Goal: Check status: Check status

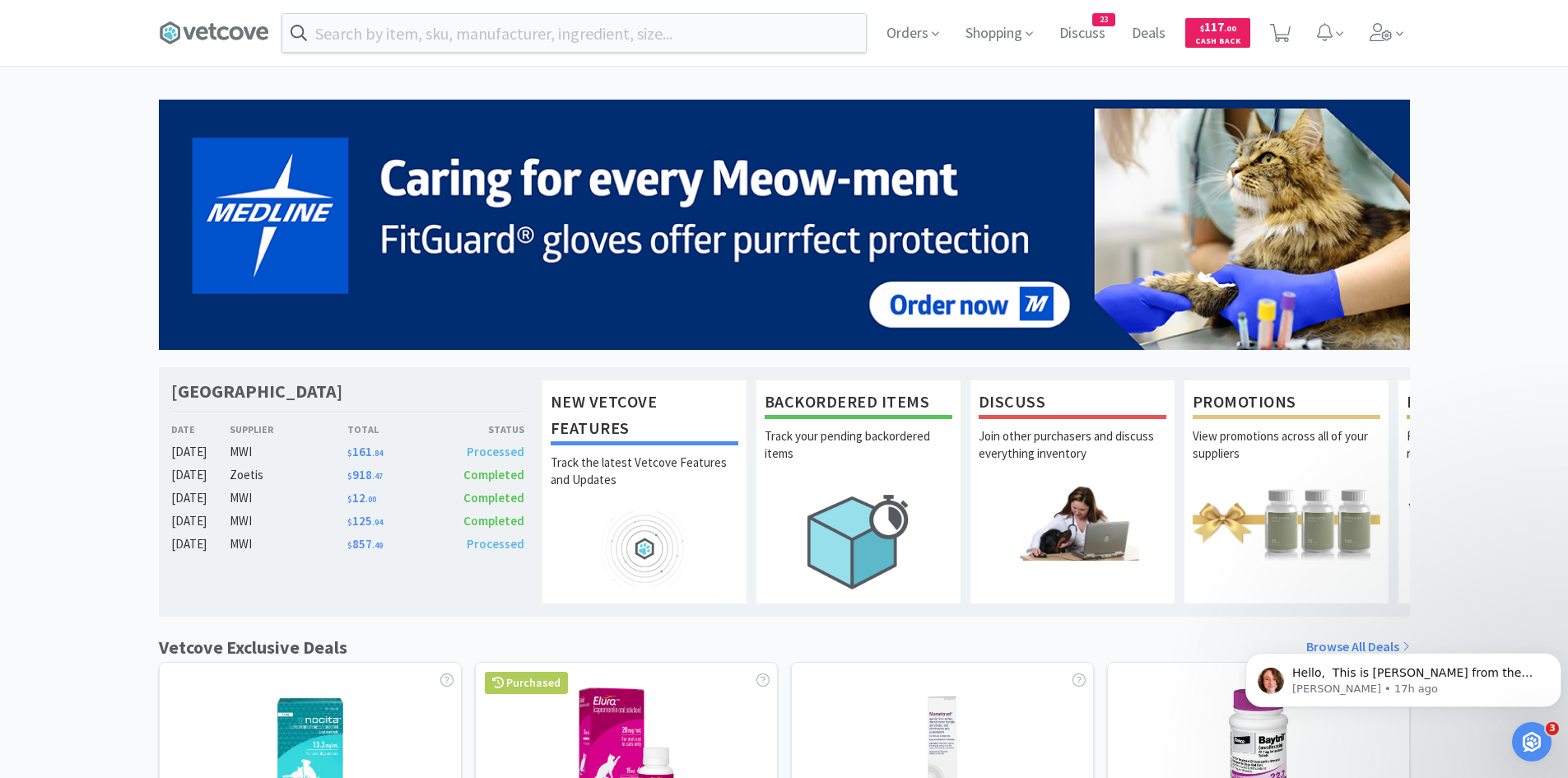
click at [499, 495] on span "Completed" at bounding box center [494, 497] width 61 height 15
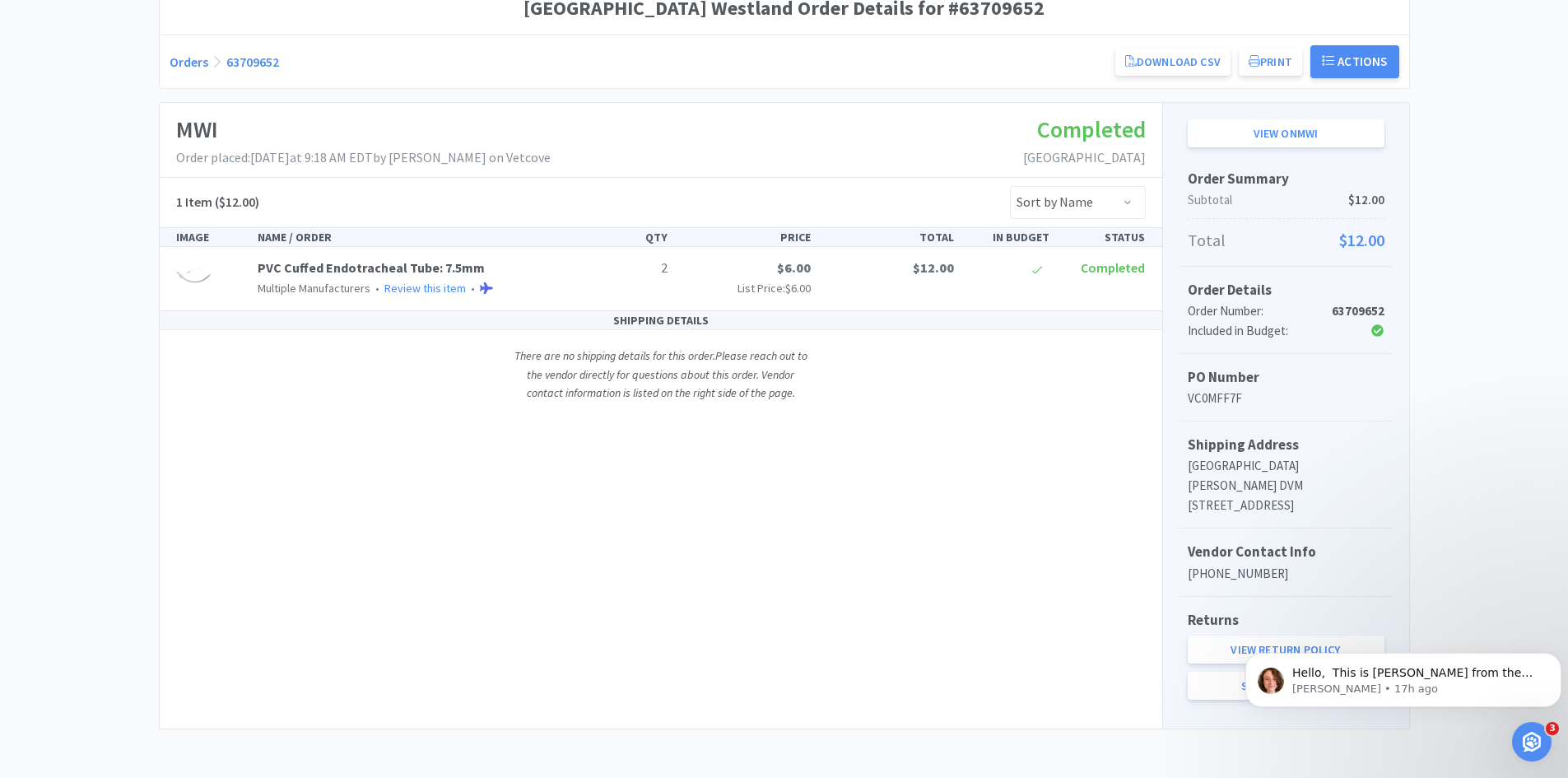
scroll to position [170, 0]
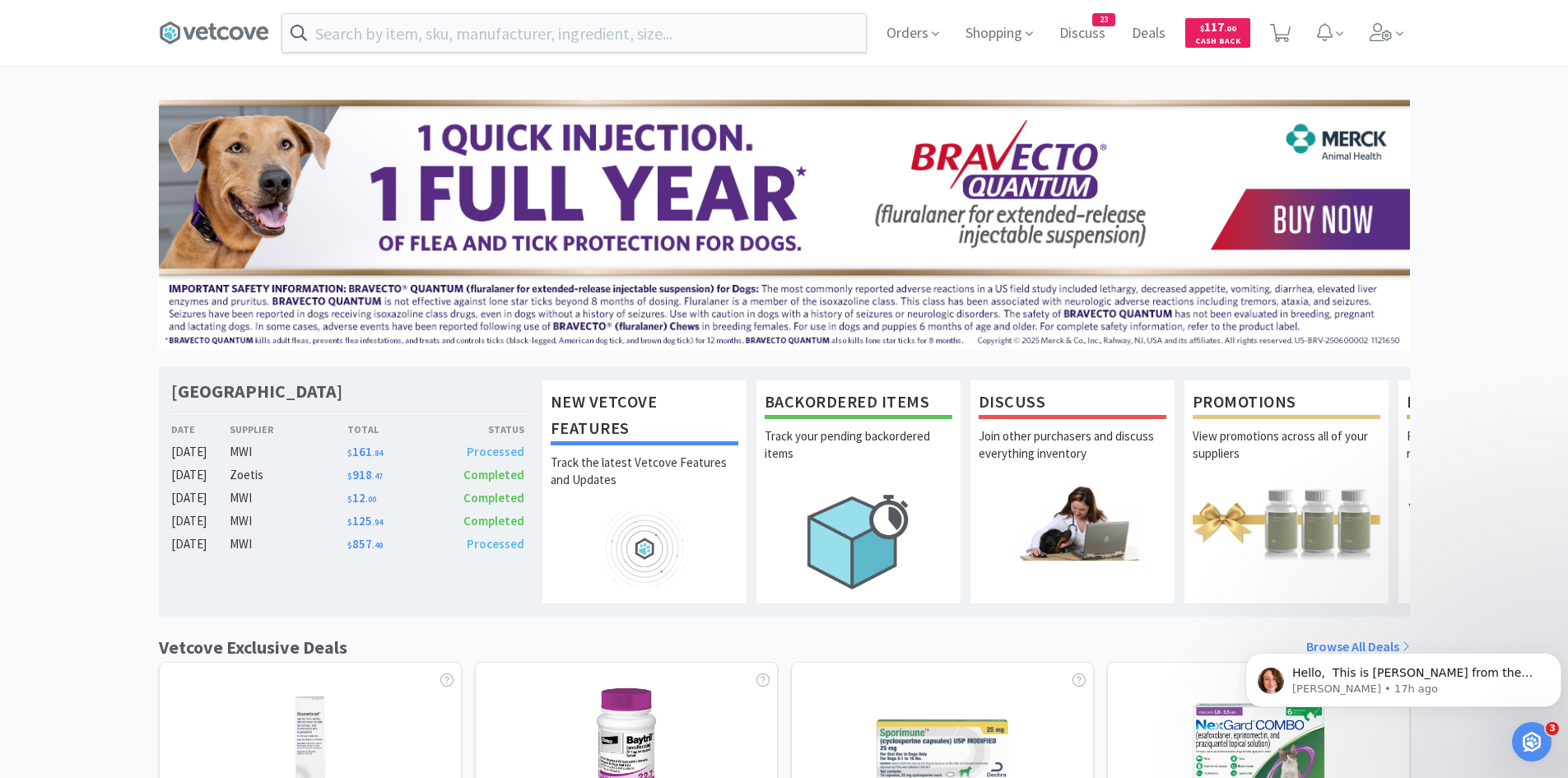
click at [444, 568] on div "[GEOGRAPHIC_DATA] Westland Date Supplier Total Status [DATE] MWI $ 161 . 84 Pro…" at bounding box center [348, 492] width 379 height 249
click at [441, 549] on span "Processed" at bounding box center [481, 544] width 89 height 20
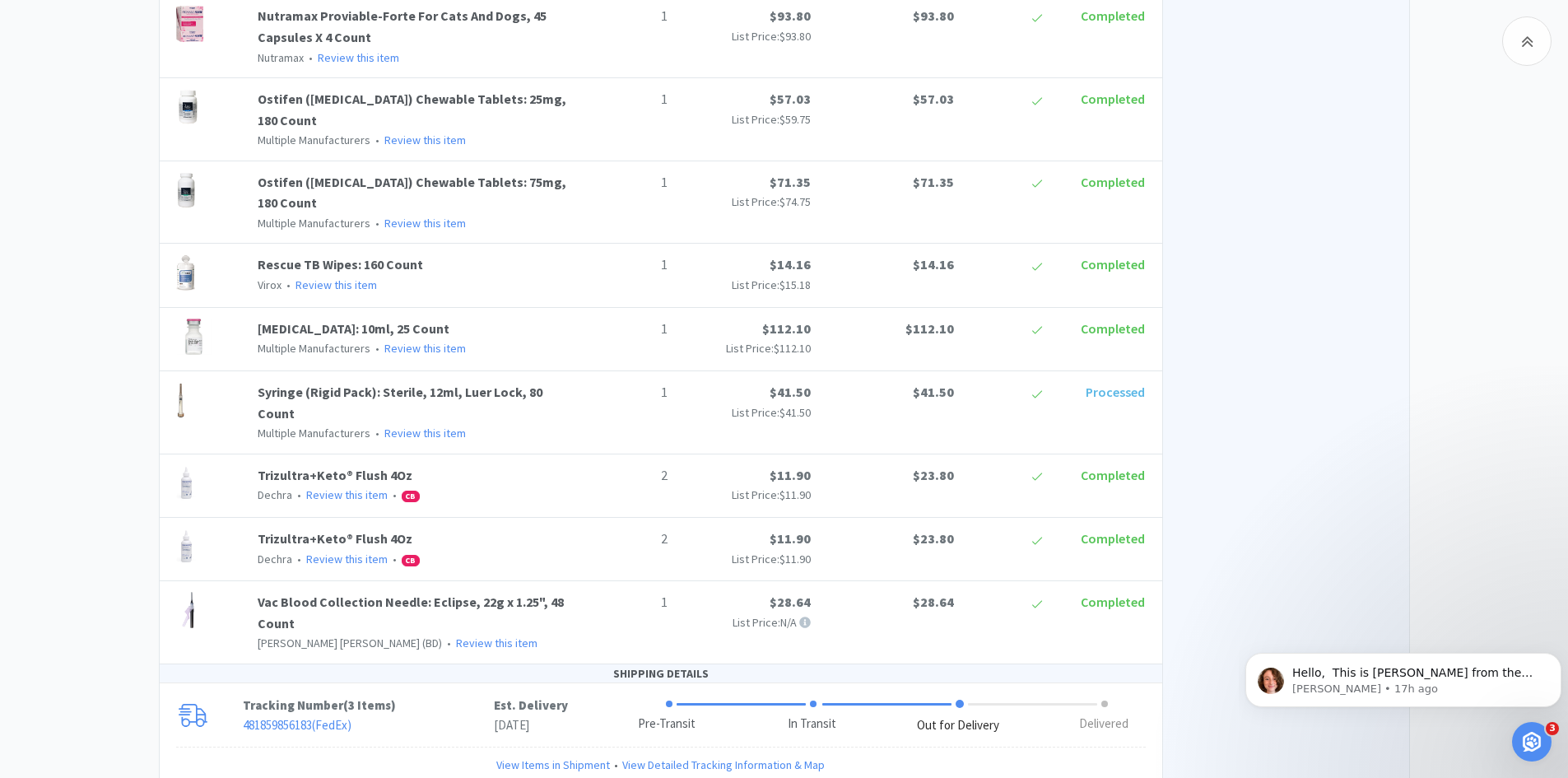
scroll to position [1361, 0]
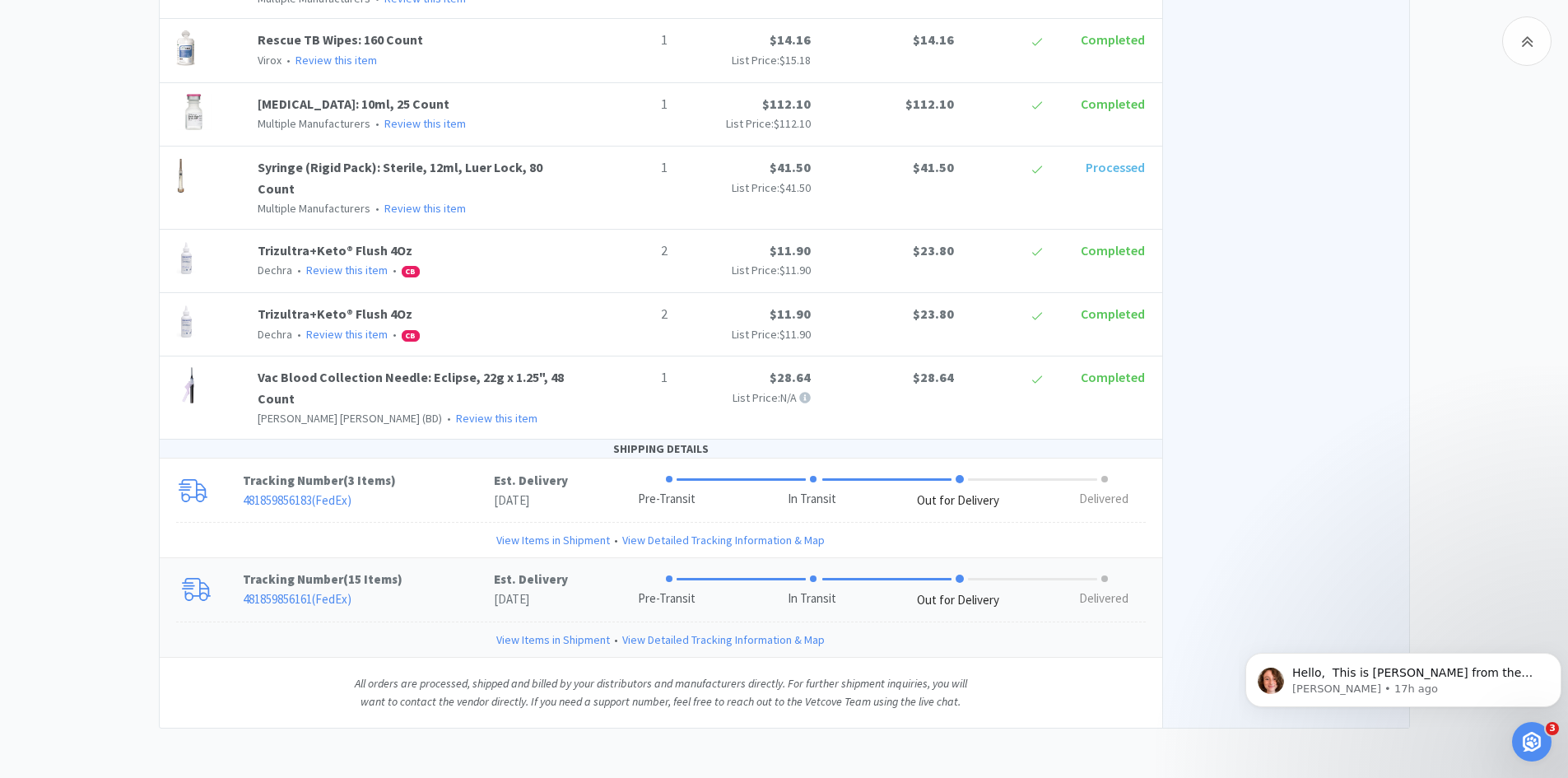
click at [774, 641] on link "View Detailed Tracking Information & Map" at bounding box center [724, 639] width 203 height 18
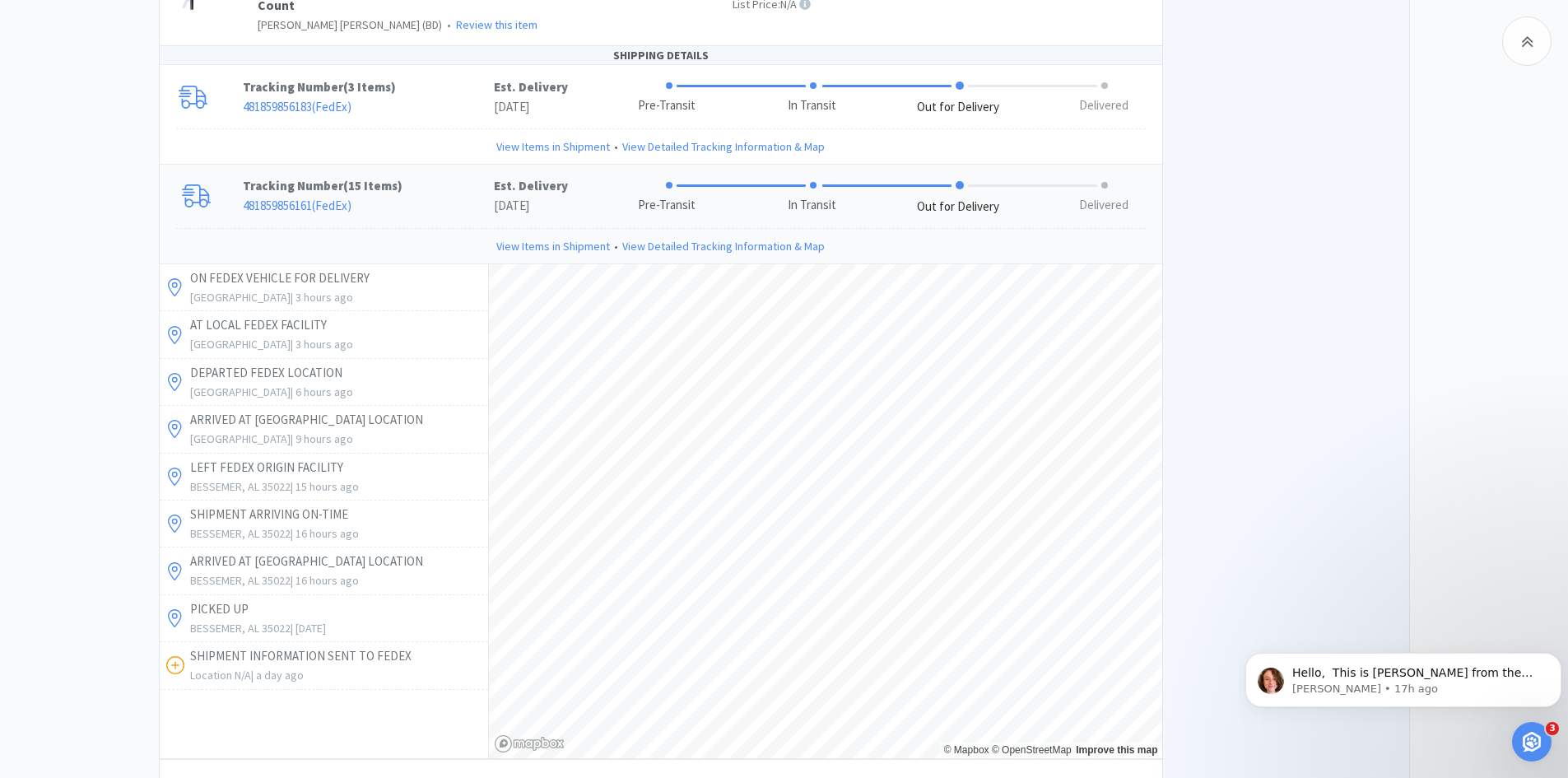
scroll to position [1855, 0]
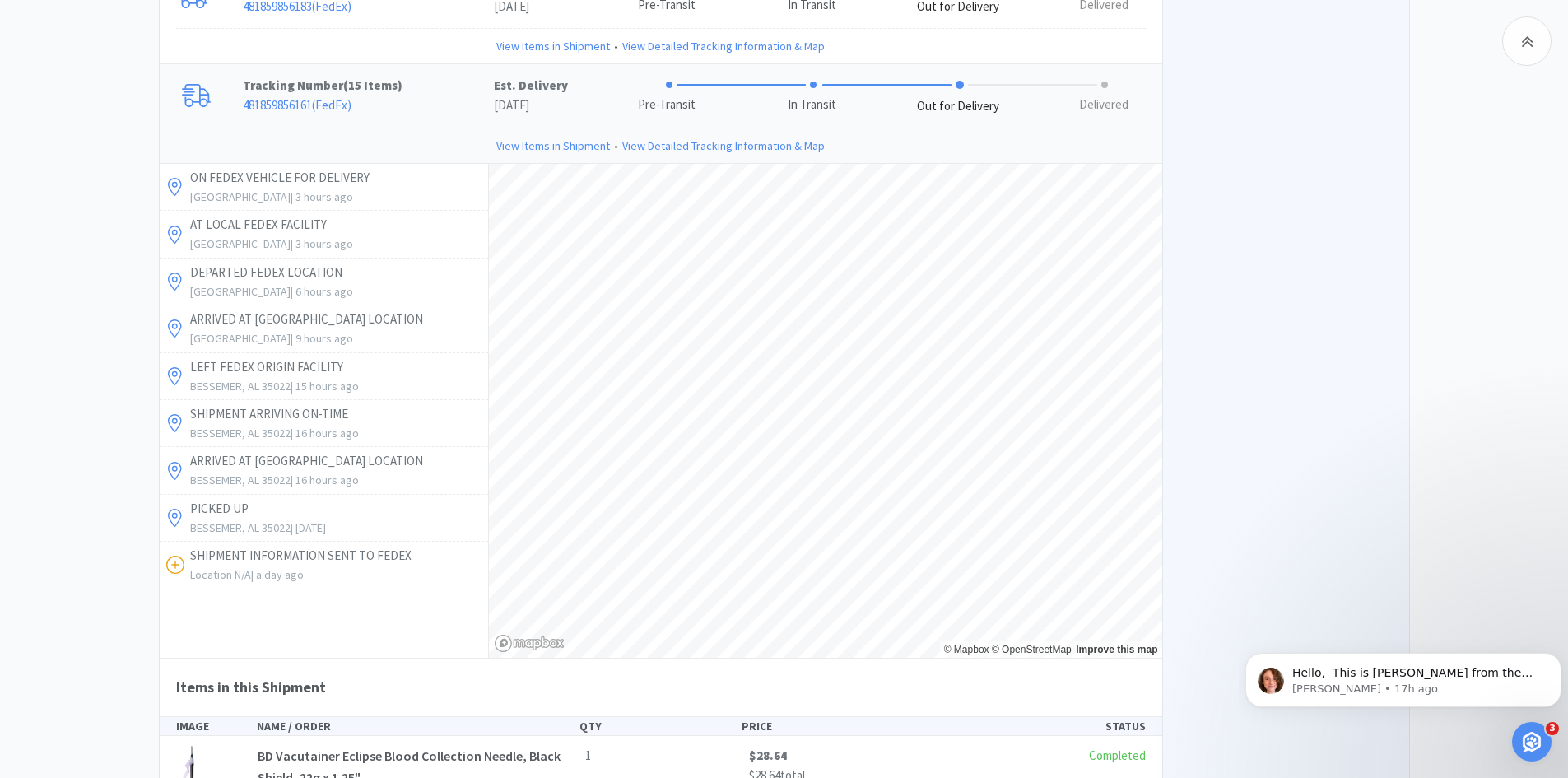
click at [301, 191] on p "[GEOGRAPHIC_DATA] | 3 hours ago" at bounding box center [337, 197] width 294 height 18
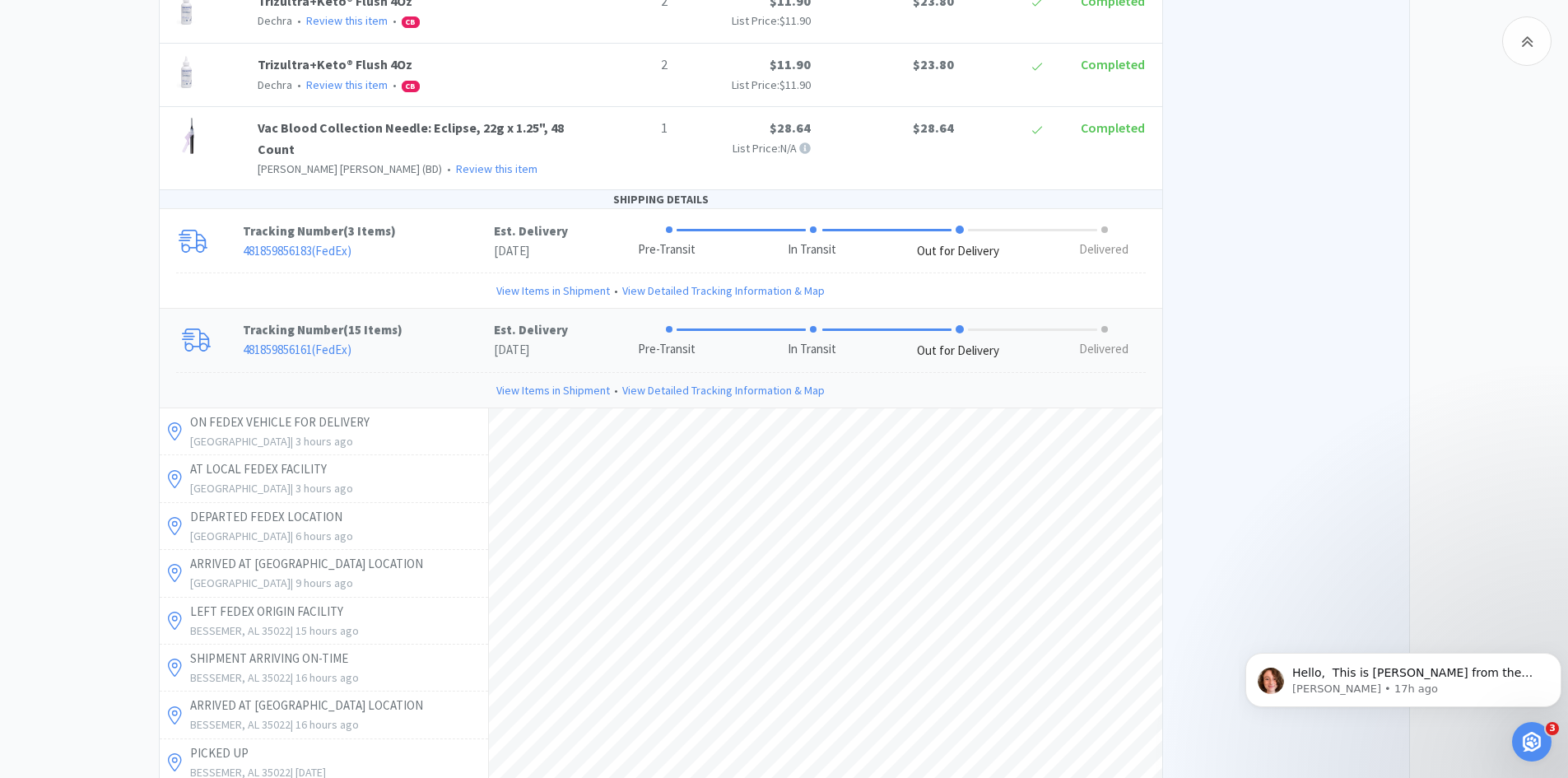
scroll to position [1444, 0]
